Goal: Find specific page/section: Find specific page/section

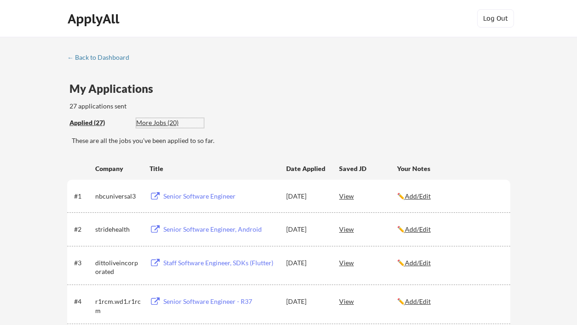
click at [170, 122] on div "More Jobs (20)" at bounding box center [170, 122] width 68 height 9
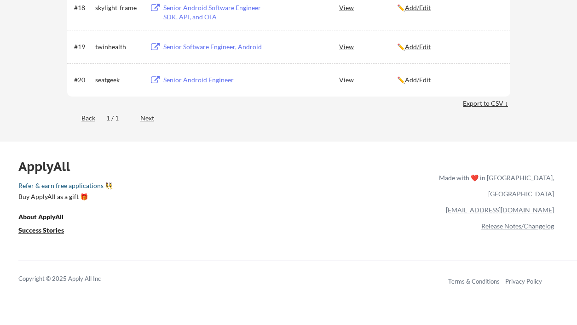
scroll to position [741, 0]
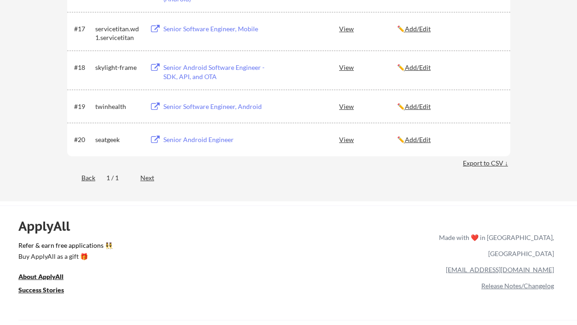
click at [205, 139] on div "Senior Android Engineer" at bounding box center [220, 139] width 114 height 9
click at [210, 107] on div "Senior Software Engineer, Android" at bounding box center [220, 106] width 114 height 9
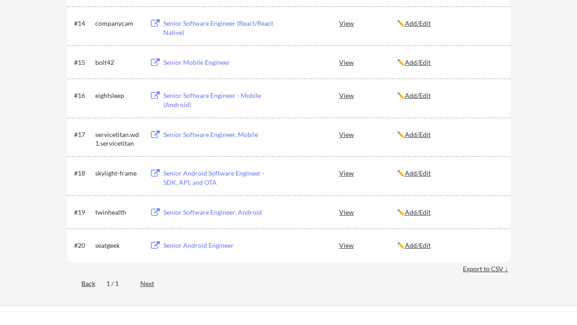
scroll to position [634, 0]
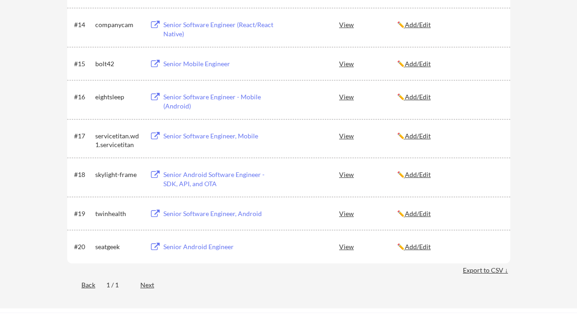
click at [185, 96] on div "Senior Software Engineer - Mobile (Android)" at bounding box center [220, 101] width 114 height 18
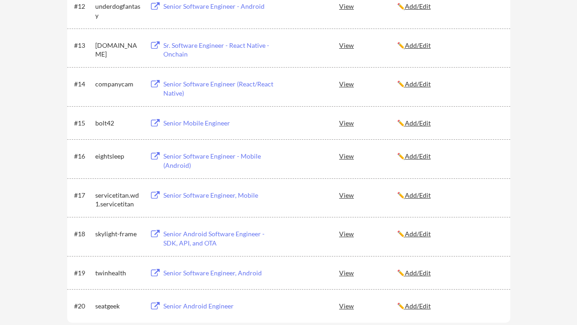
scroll to position [574, 0]
click at [187, 124] on div "Senior Mobile Engineer" at bounding box center [220, 123] width 114 height 9
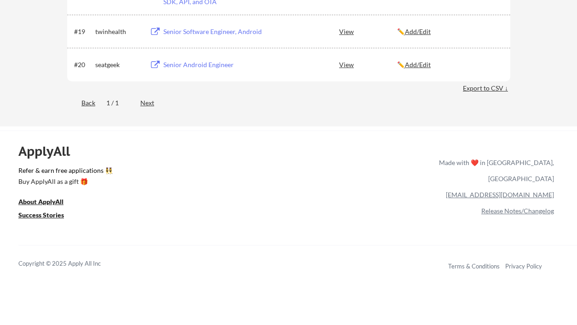
scroll to position [811, 0]
